Goal: Information Seeking & Learning: Learn about a topic

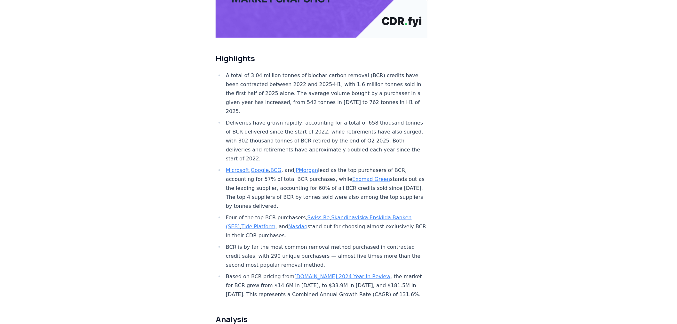
scroll to position [107, 0]
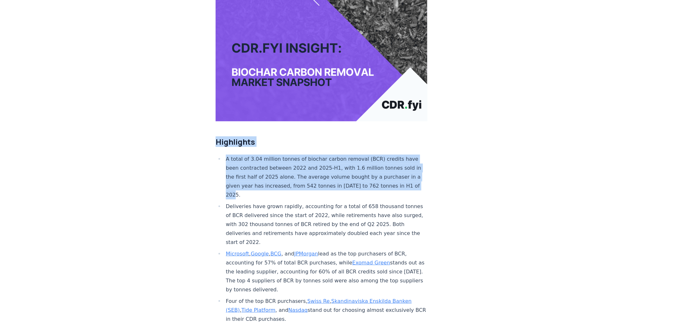
drag, startPoint x: 218, startPoint y: 122, endPoint x: 321, endPoint y: 174, distance: 115.4
copy div "Highlights A total of 3.04 million tonnes of biochar carbon removal (BCR) credi…"
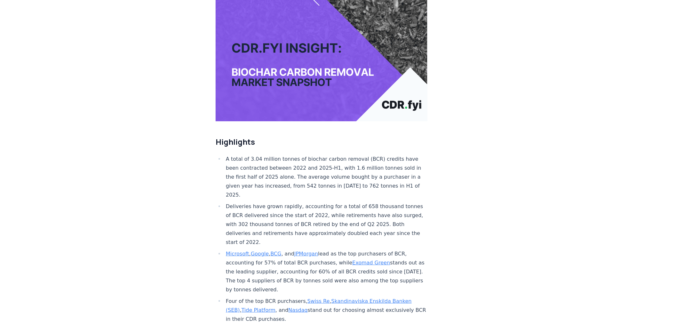
click at [280, 202] on li "Deliveries have grown rapidly, accounting for a total of 658 thousand tonnes of…" at bounding box center [325, 224] width 203 height 45
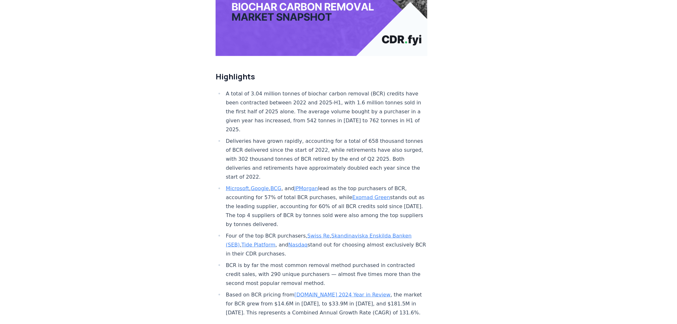
scroll to position [178, 0]
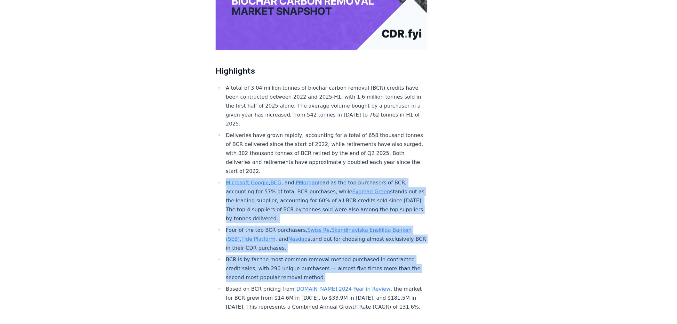
drag, startPoint x: 224, startPoint y: 162, endPoint x: 330, endPoint y: 256, distance: 141.6
click at [330, 256] on ul "A total of 3.04 million tonnes of biochar carbon removal (BCR) credits have bee…" at bounding box center [322, 197] width 212 height 228
copy ul "Microsoft , Google , BCG , and JPMorgan lead as the top purchasers of BCR, acco…"
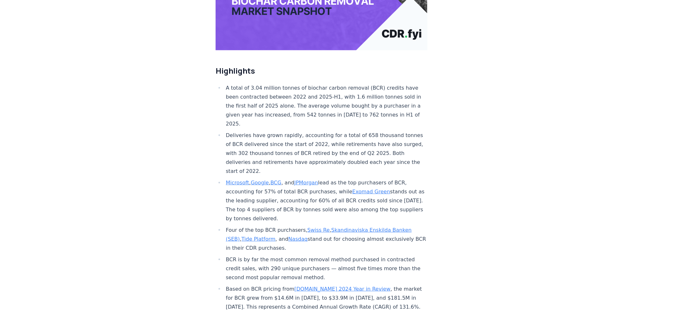
scroll to position [284, 0]
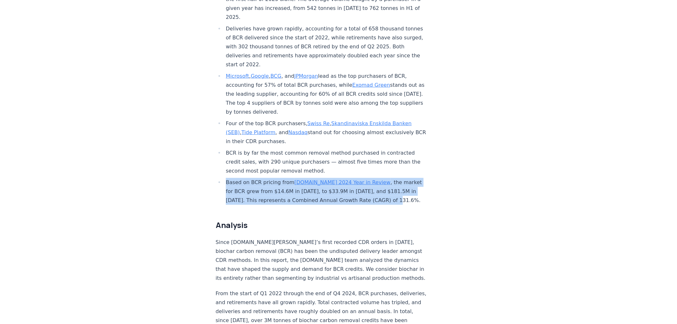
drag, startPoint x: 226, startPoint y: 160, endPoint x: 394, endPoint y: 181, distance: 169.5
click at [394, 181] on li "Based on BCR pricing from [DOMAIN_NAME] 2024 Year in Review , the market for BC…" at bounding box center [325, 191] width 203 height 27
copy li "Based on BCR pricing from [DOMAIN_NAME] 2024 Year in Review , the market for BC…"
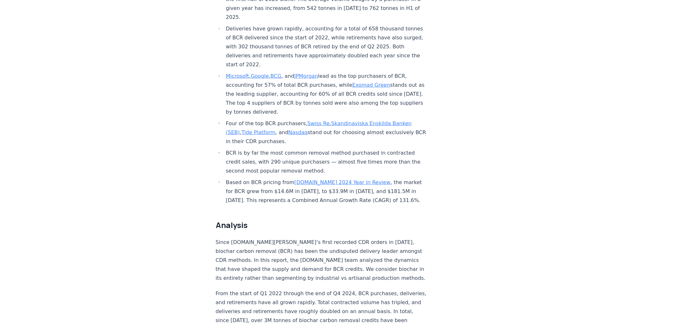
click at [350, 289] on p "From the start of Q1 2022 through the end of Q4 2024, BCR purchases, deliveries…" at bounding box center [322, 320] width 212 height 63
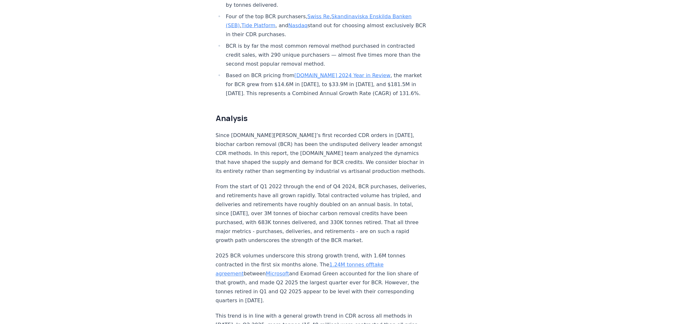
scroll to position [426, 0]
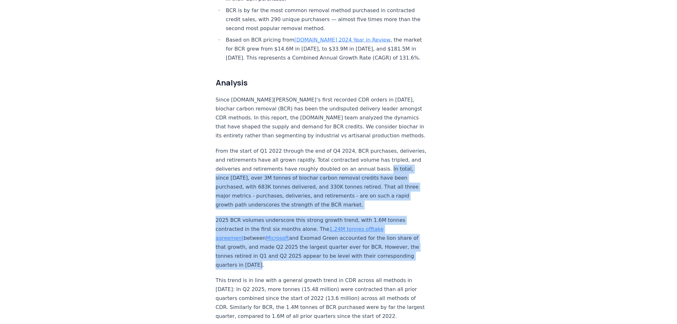
drag, startPoint x: 230, startPoint y: 158, endPoint x: 299, endPoint y: 246, distance: 111.9
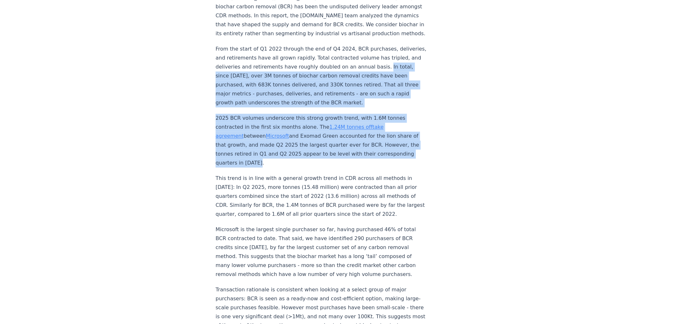
scroll to position [533, 0]
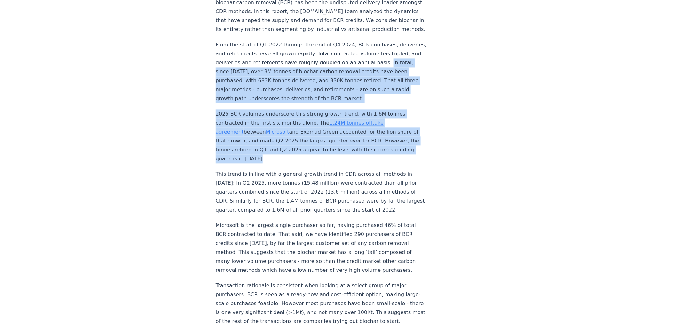
click at [251, 61] on p "From the start of Q1 2022 through the end of Q4 2024, BCR purchases, deliveries…" at bounding box center [322, 71] width 212 height 63
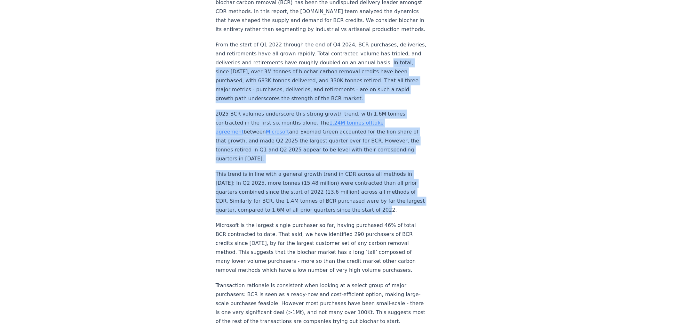
drag, startPoint x: 229, startPoint y: 50, endPoint x: 417, endPoint y: 187, distance: 232.3
copy div "In total, since [DATE], over 3M tonnes of biochar carbon removal credits have b…"
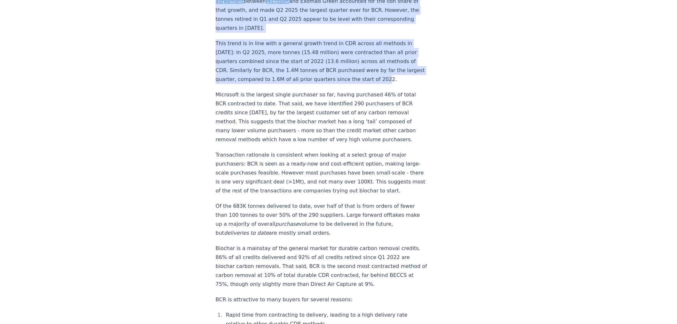
scroll to position [675, 0]
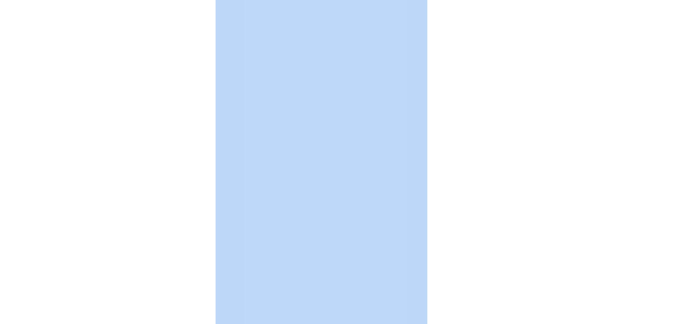
drag, startPoint x: 287, startPoint y: 142, endPoint x: 329, endPoint y: 320, distance: 183.2
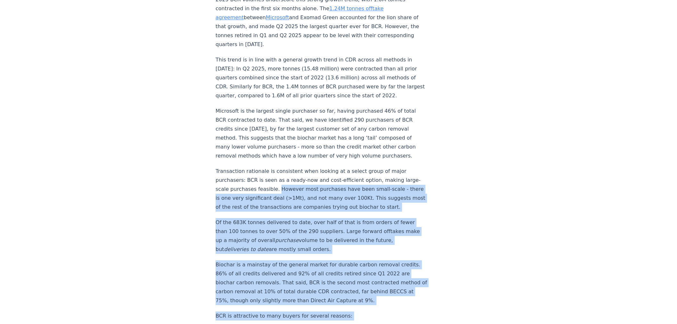
scroll to position [644, 0]
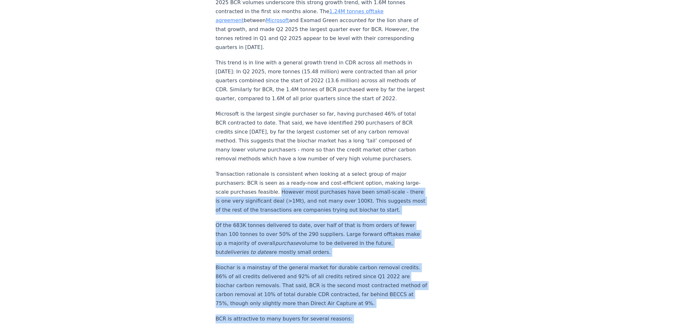
click at [324, 182] on p "Transaction rationale is consistent when looking at a select group of major pur…" at bounding box center [322, 192] width 212 height 45
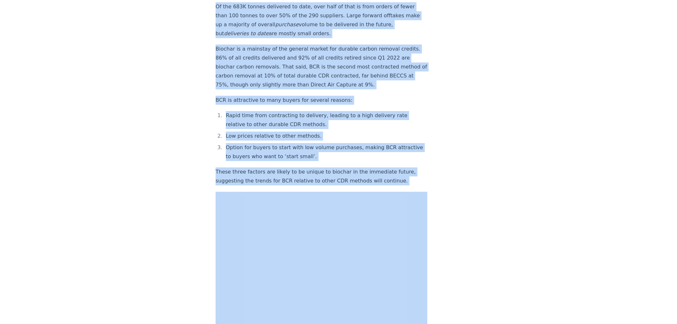
scroll to position [905, 0]
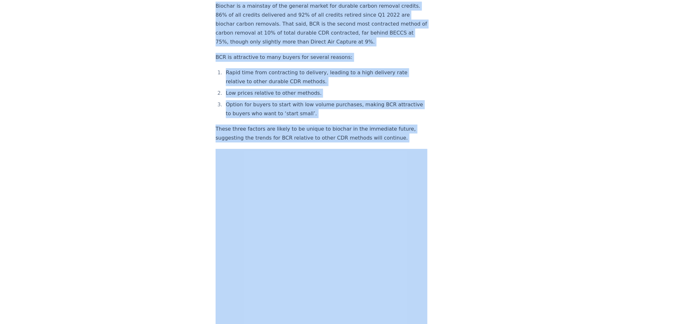
drag, startPoint x: 286, startPoint y: 170, endPoint x: 392, endPoint y: 139, distance: 110.0
drag, startPoint x: 392, startPoint y: 139, endPoint x: 340, endPoint y: 117, distance: 56.6
copy div "However most purchases have been small-scale - there is one very significant de…"
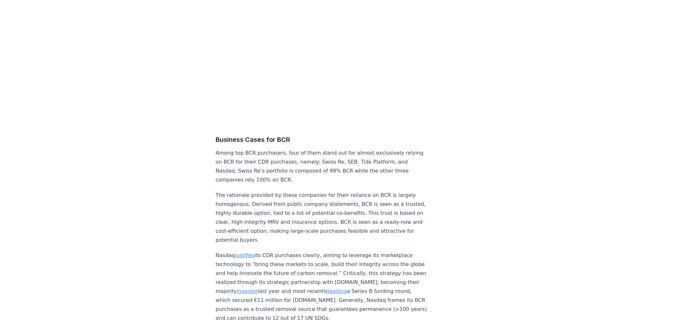
scroll to position [2718, 0]
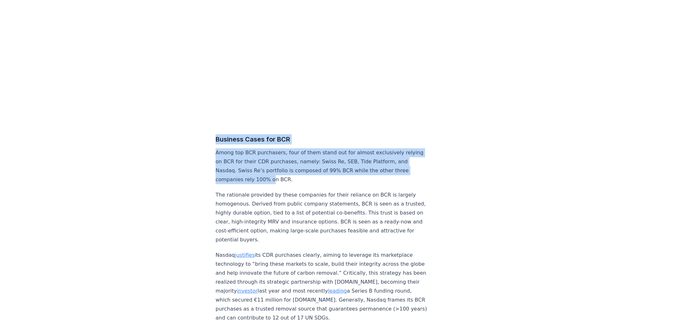
drag, startPoint x: 216, startPoint y: 137, endPoint x: 269, endPoint y: 176, distance: 65.6
click at [261, 154] on p "Among top BCR purchasers, four of them stand out for almost exclusively relying…" at bounding box center [322, 166] width 212 height 36
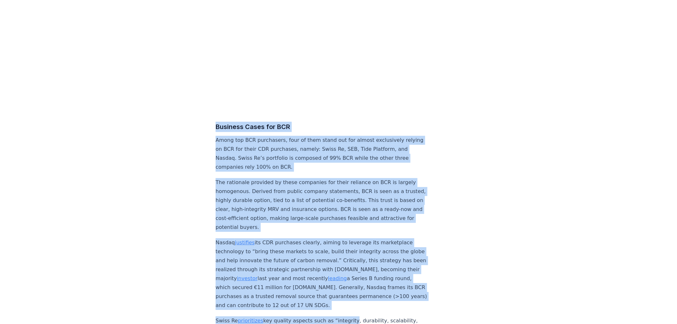
scroll to position [2738, 0]
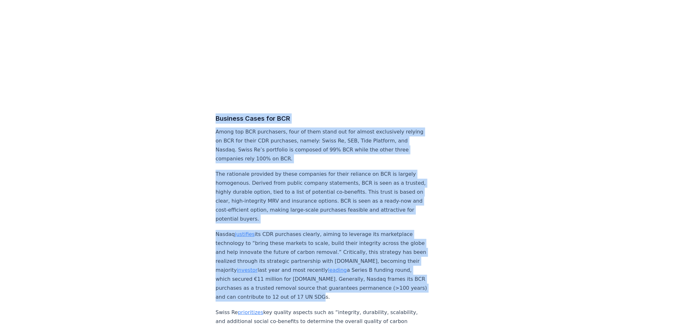
drag, startPoint x: 215, startPoint y: 135, endPoint x: 349, endPoint y: 298, distance: 211.8
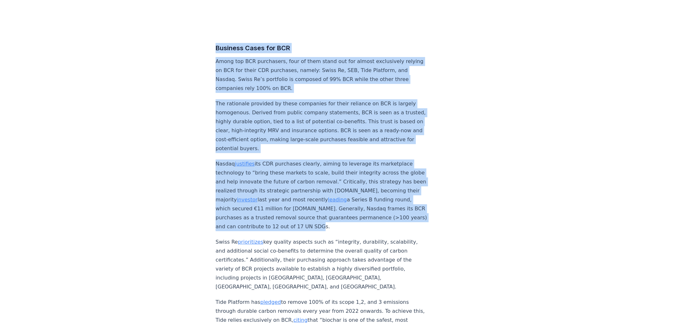
scroll to position [2809, 0]
copy div "Loremips Dolor sit AME Conse adi ELI seddoeiusm, temp in utla etdol mag ali eni…"
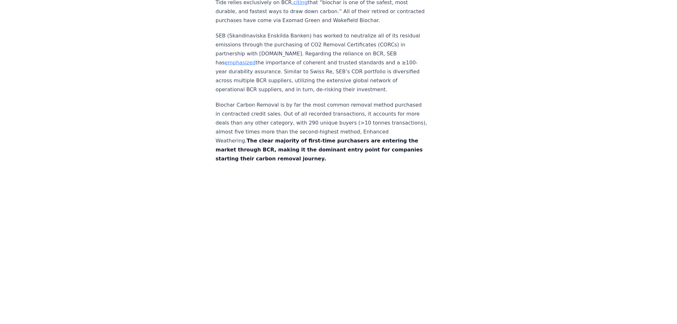
scroll to position [3129, 0]
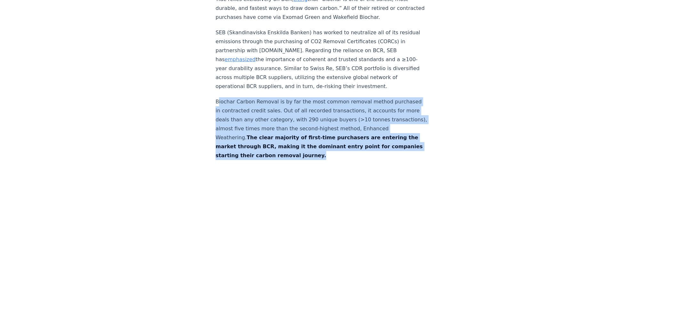
drag, startPoint x: 218, startPoint y: 90, endPoint x: 361, endPoint y: 145, distance: 152.9
click at [361, 145] on p "Biochar Carbon Removal is by far the most common removal method purchased in co…" at bounding box center [322, 128] width 212 height 63
drag, startPoint x: 308, startPoint y: 107, endPoint x: 258, endPoint y: 83, distance: 55.0
drag, startPoint x: 216, startPoint y: 89, endPoint x: 366, endPoint y: 145, distance: 160.5
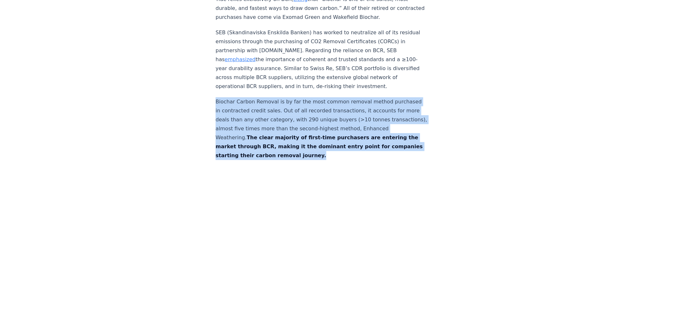
click at [366, 145] on p "Biochar Carbon Removal is by far the most common removal method purchased in co…" at bounding box center [322, 128] width 212 height 63
copy p "Biochar Carbon Removal is by far the most common removal method purchased in co…"
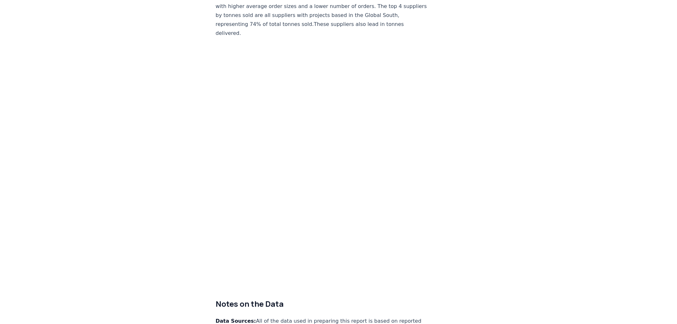
scroll to position [3840, 0]
